Goal: Task Accomplishment & Management: Use online tool/utility

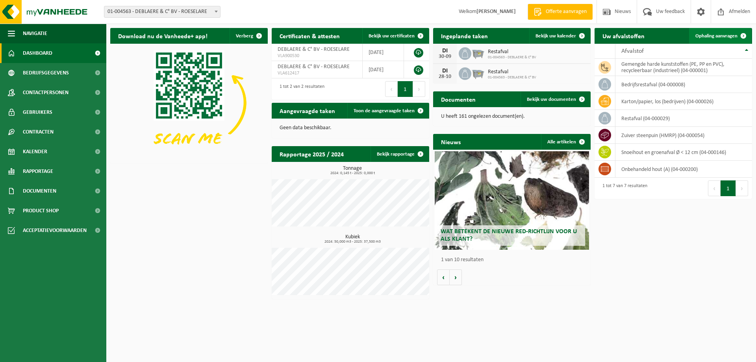
click at [731, 34] on span "Ophaling aanvragen" at bounding box center [716, 35] width 42 height 5
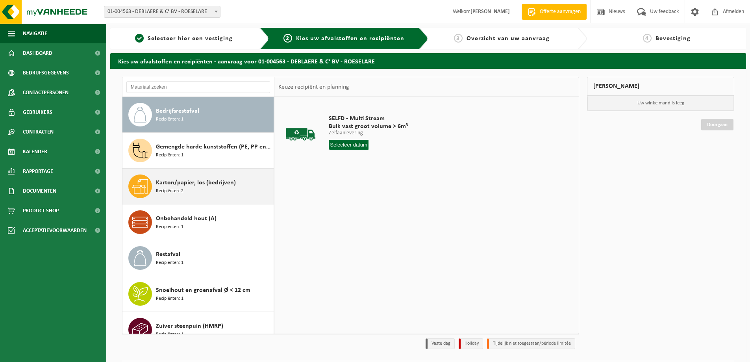
click at [170, 182] on span "Karton/papier, los (bedrijven)" at bounding box center [196, 182] width 80 height 9
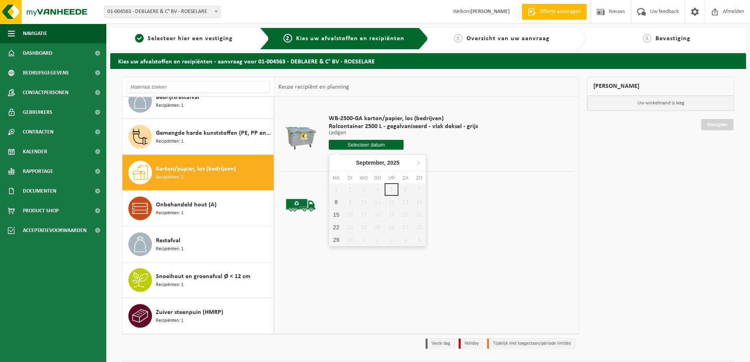
click at [364, 143] on input "text" at bounding box center [366, 145] width 75 height 10
click at [335, 203] on div "8" at bounding box center [336, 202] width 14 height 13
type input "Van [DATE]"
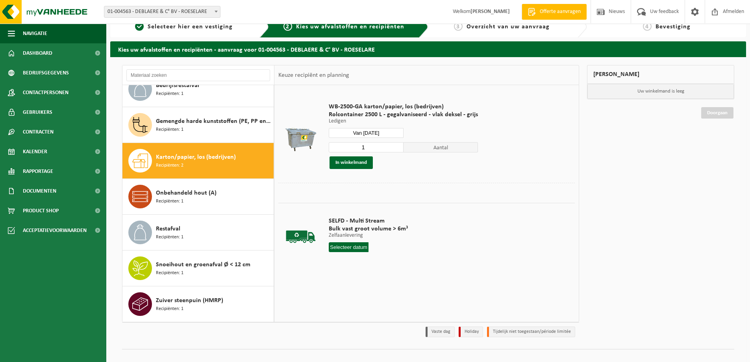
scroll to position [23, 0]
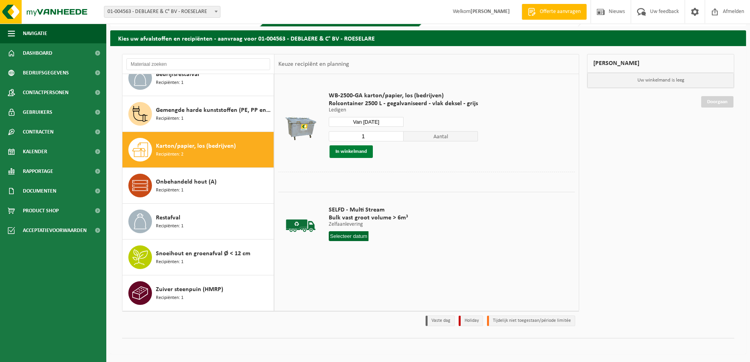
click at [350, 151] on button "In winkelmand" at bounding box center [350, 151] width 43 height 13
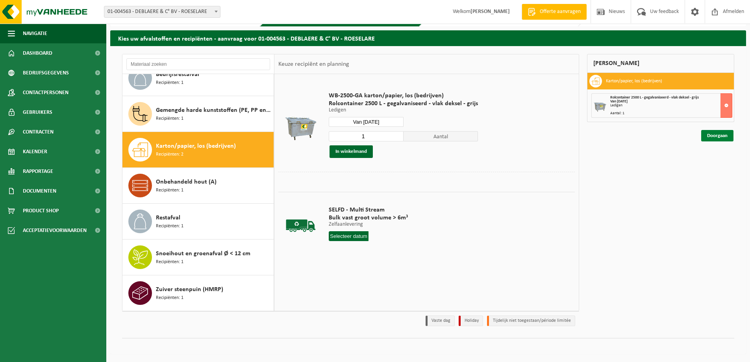
click at [717, 134] on link "Doorgaan" at bounding box center [717, 135] width 32 height 11
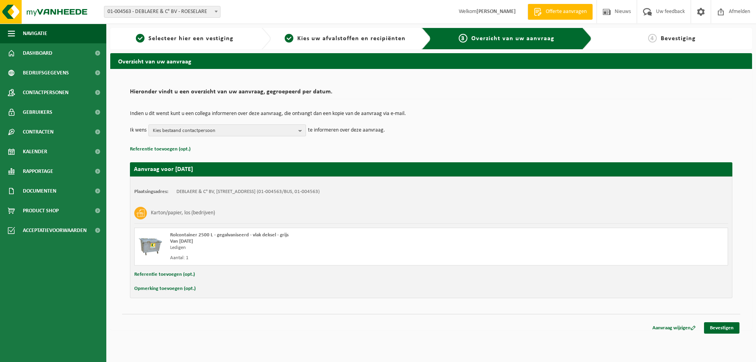
click at [301, 131] on b "button" at bounding box center [301, 130] width 7 height 11
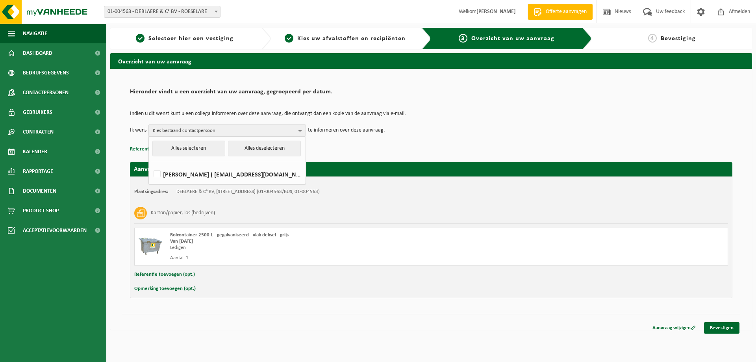
click at [351, 153] on p "Referentie toevoegen (opt.)" at bounding box center [431, 149] width 602 height 10
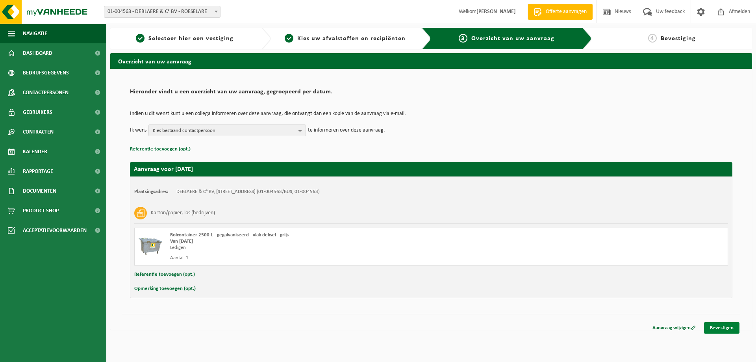
click at [721, 327] on link "Bevestigen" at bounding box center [721, 327] width 35 height 11
